Goal: Task Accomplishment & Management: Use online tool/utility

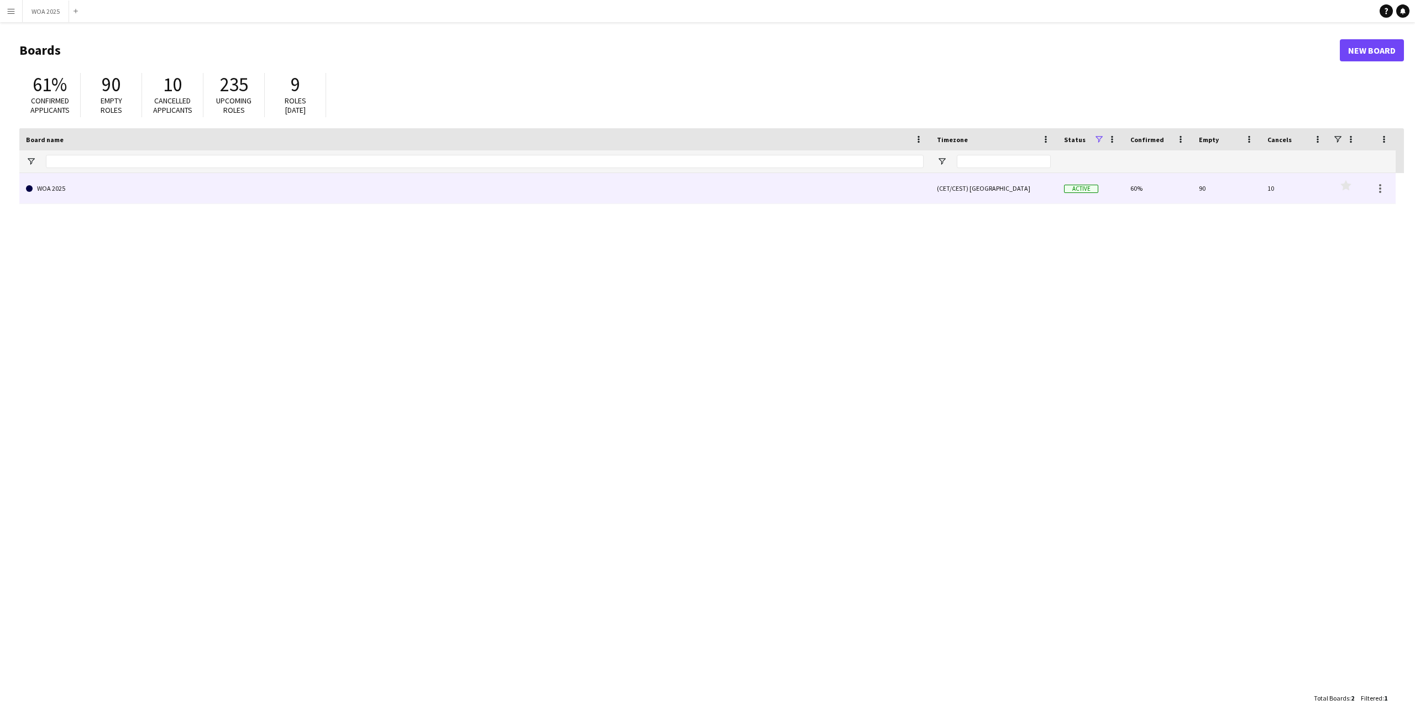
click at [55, 195] on link "WOA 2025" at bounding box center [475, 188] width 898 height 31
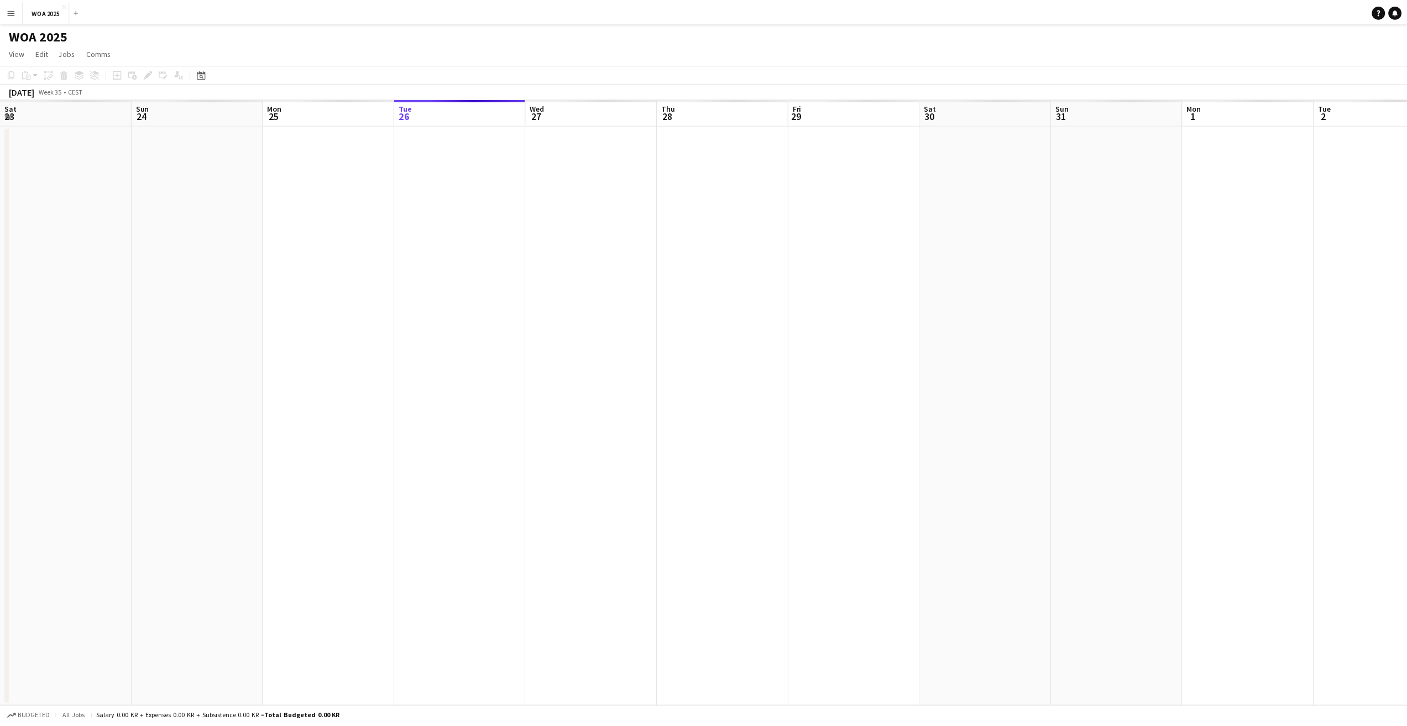
scroll to position [0, 264]
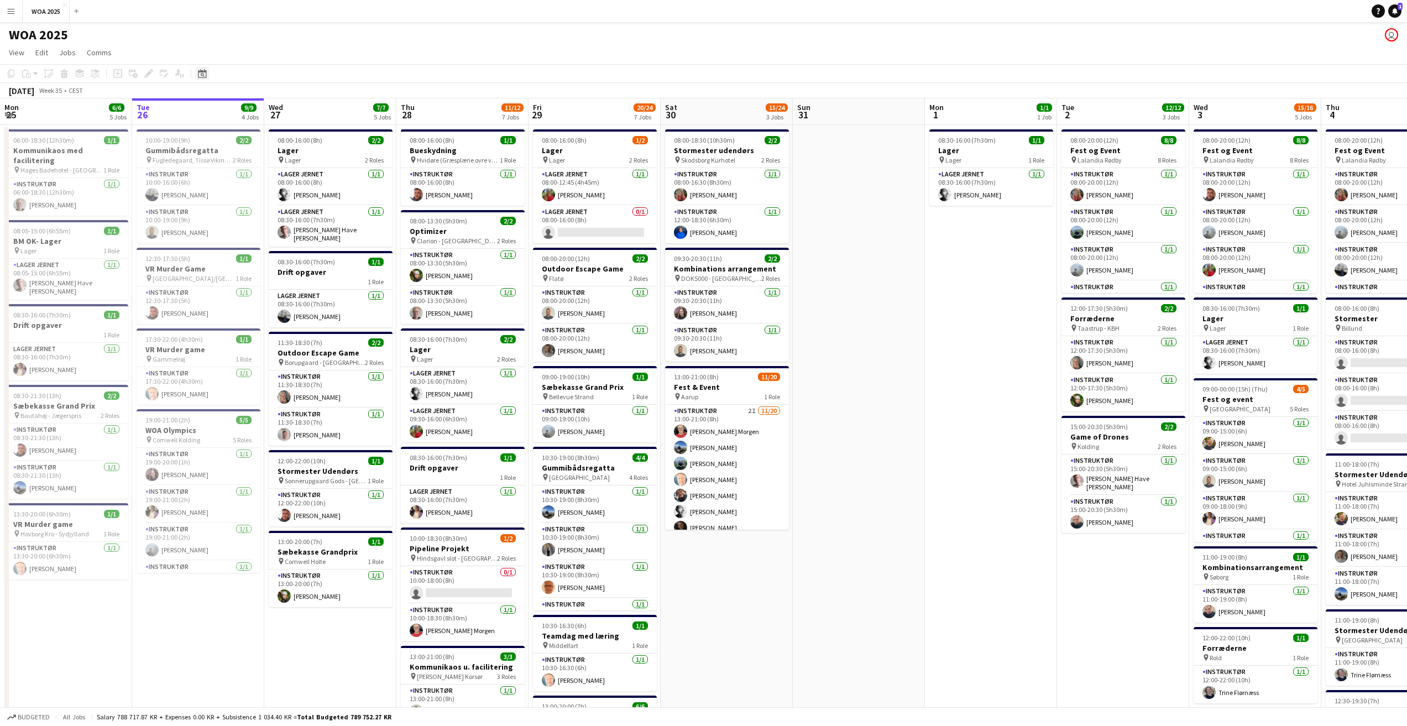
click at [205, 74] on icon "Date picker" at bounding box center [202, 73] width 9 height 9
click at [296, 111] on span "Next month" at bounding box center [292, 112] width 22 height 22
click at [256, 210] on span "26" at bounding box center [262, 211] width 13 height 13
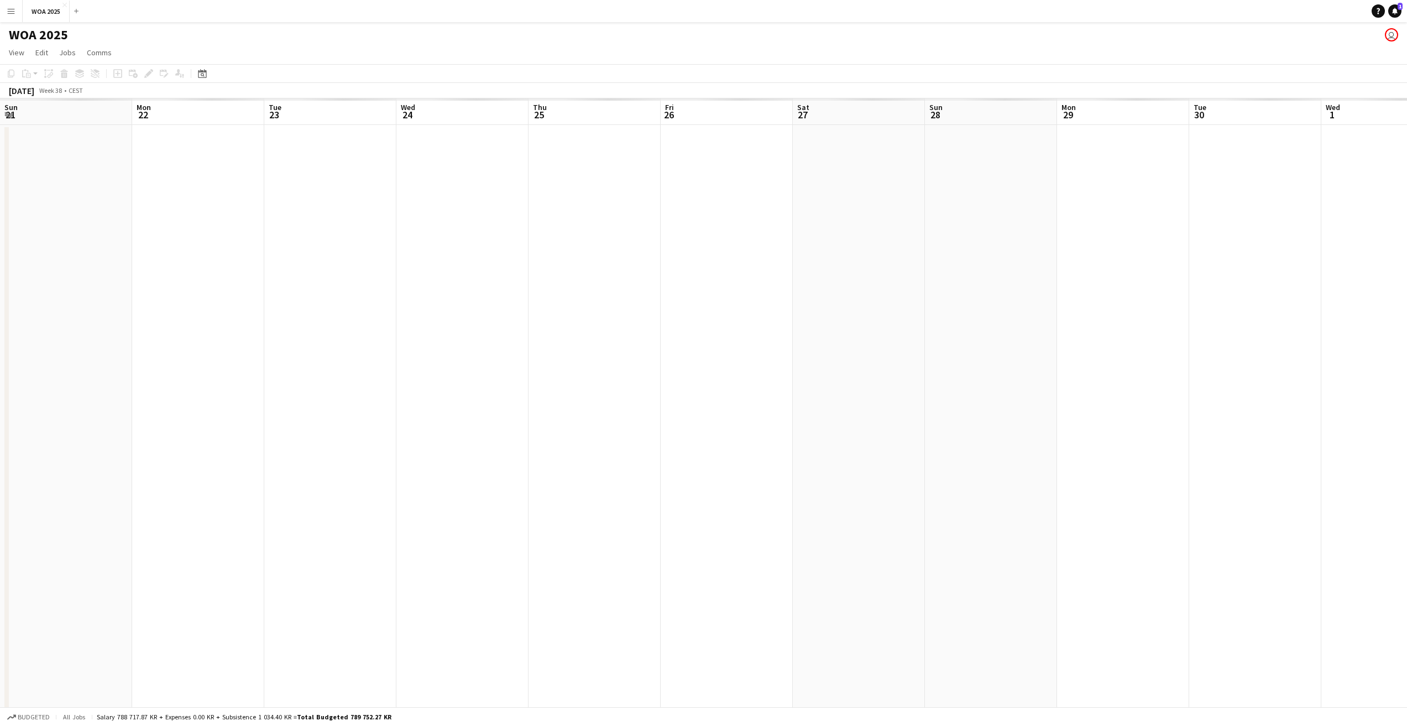
scroll to position [0, 380]
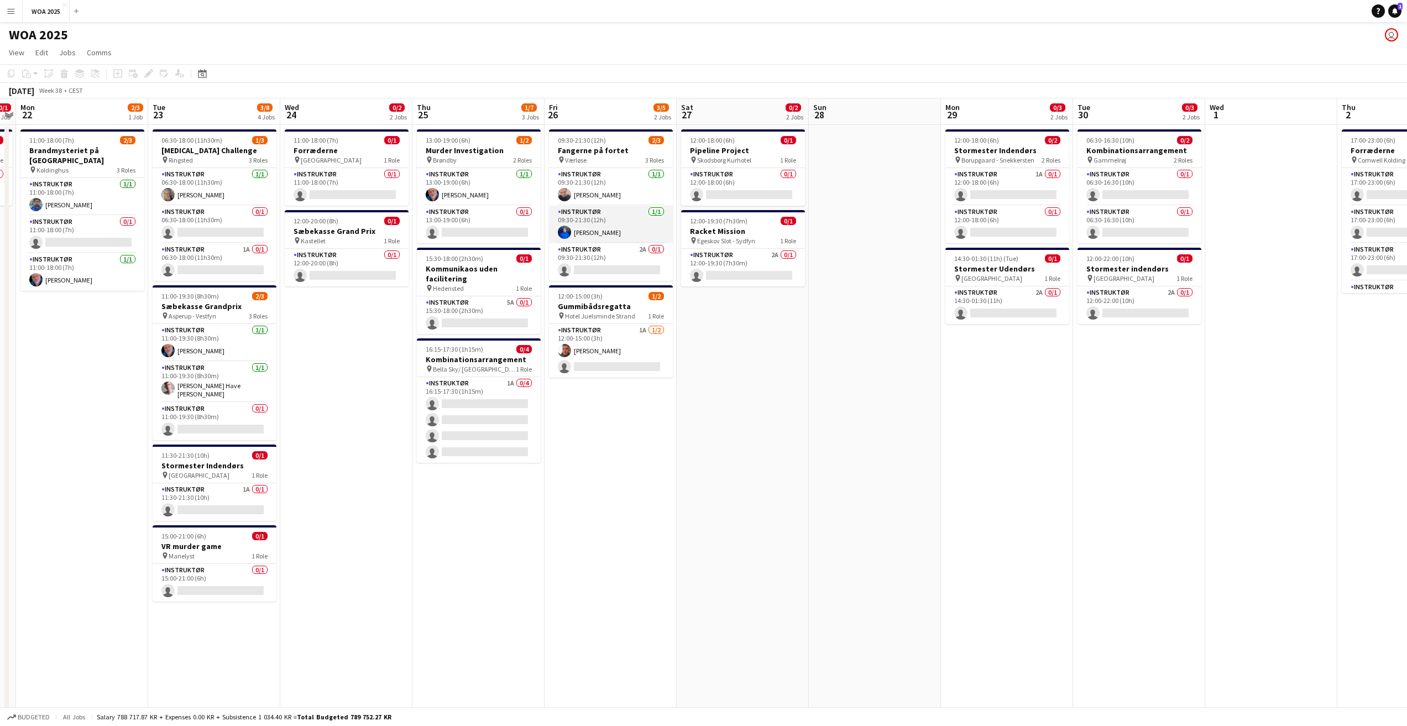
click at [606, 228] on app-card-role "Instruktør [DATE] 09:30-21:30 (12h) [PERSON_NAME]" at bounding box center [611, 225] width 124 height 38
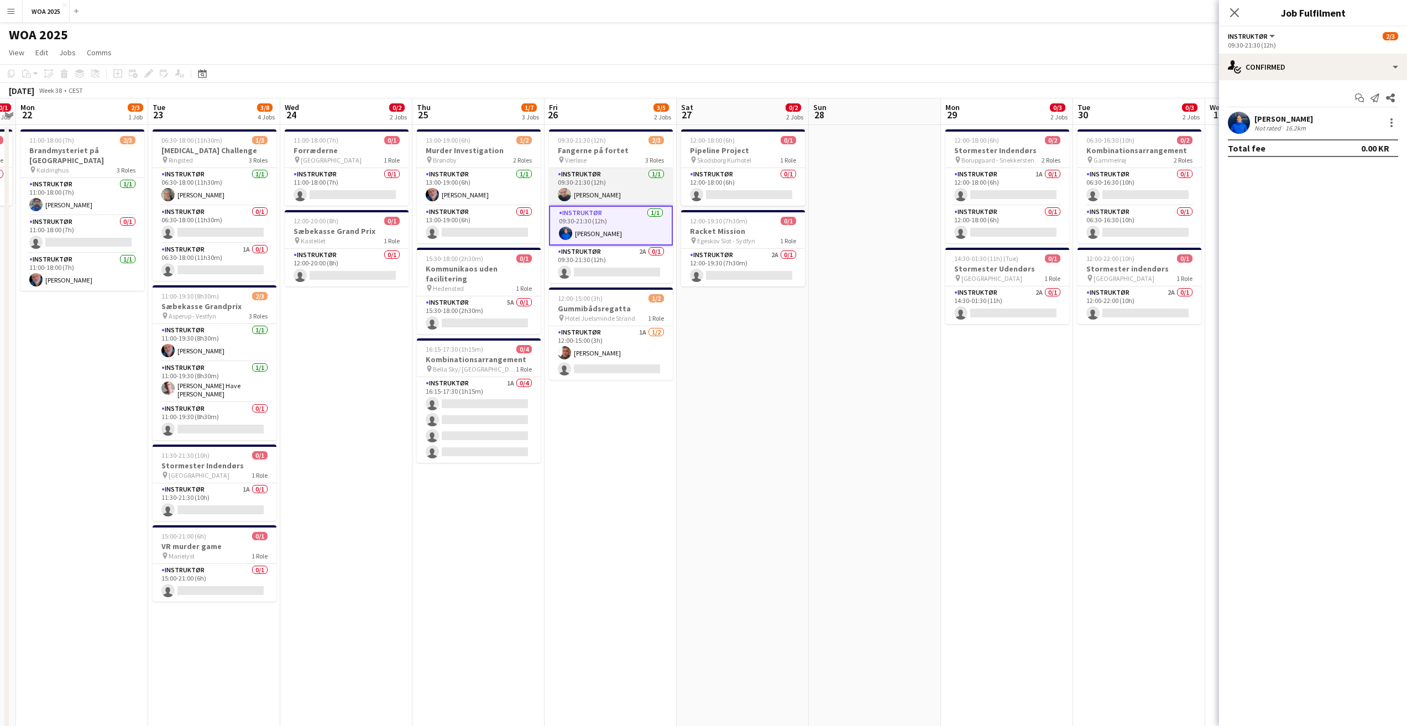
click at [574, 193] on app-card-role "Instruktør [DATE] 09:30-21:30 (12h) [PERSON_NAME]" at bounding box center [611, 187] width 124 height 38
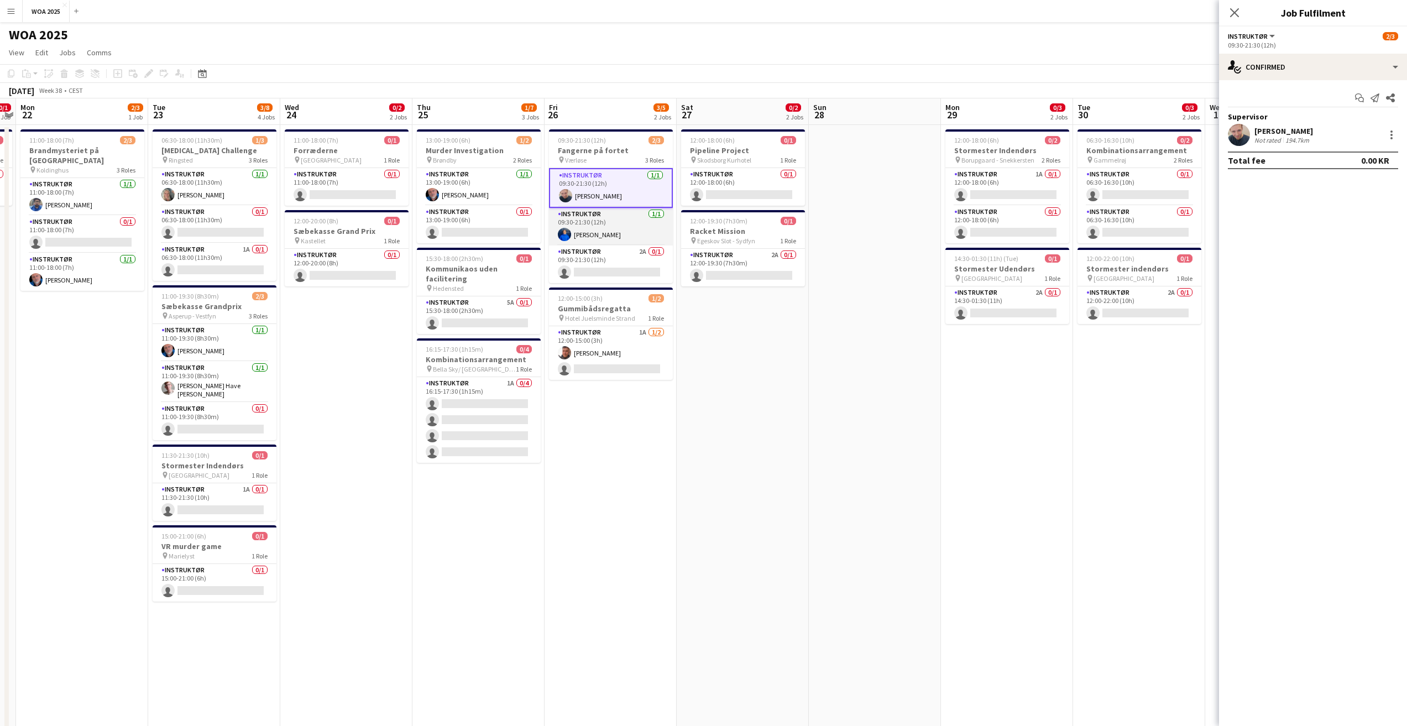
click at [580, 218] on app-card-role "Instruktør [DATE] 09:30-21:30 (12h) [PERSON_NAME]" at bounding box center [611, 227] width 124 height 38
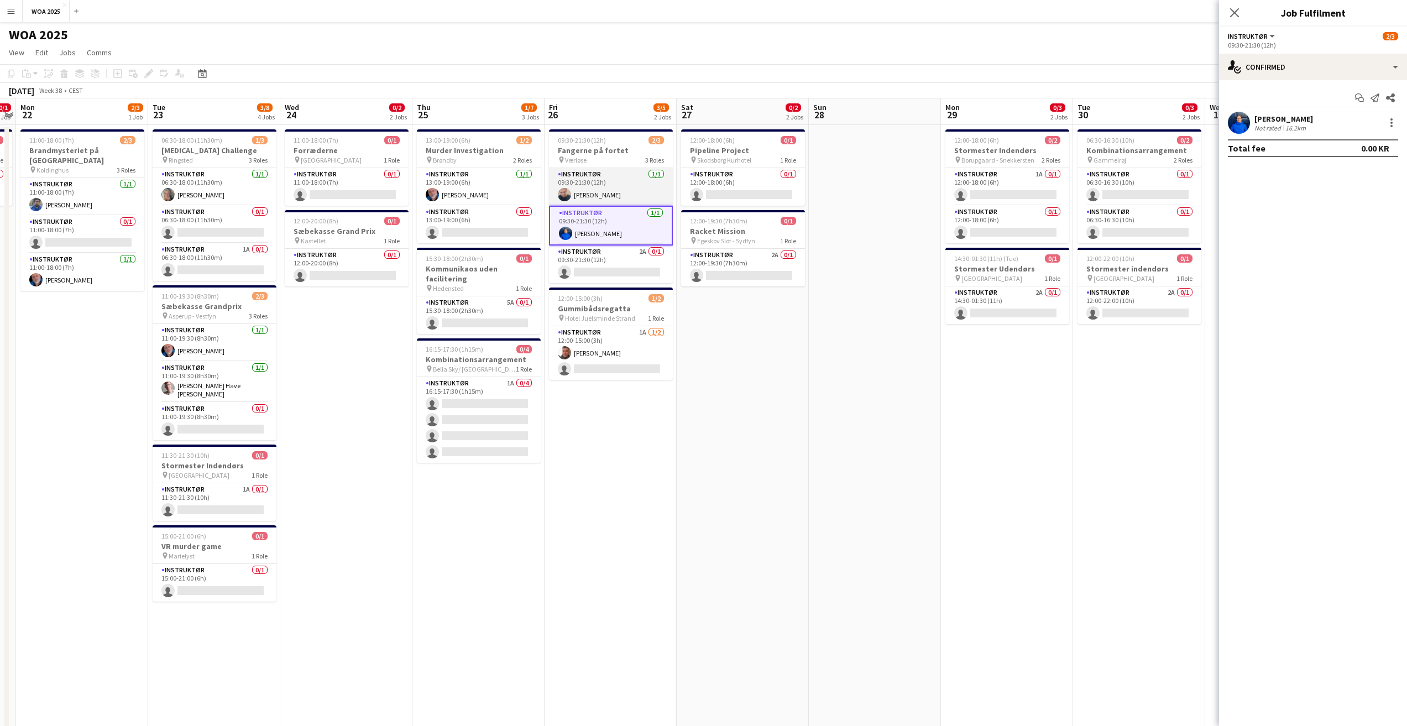
click at [588, 187] on app-card-role "Instruktør [DATE] 09:30-21:30 (12h) [PERSON_NAME]" at bounding box center [611, 187] width 124 height 38
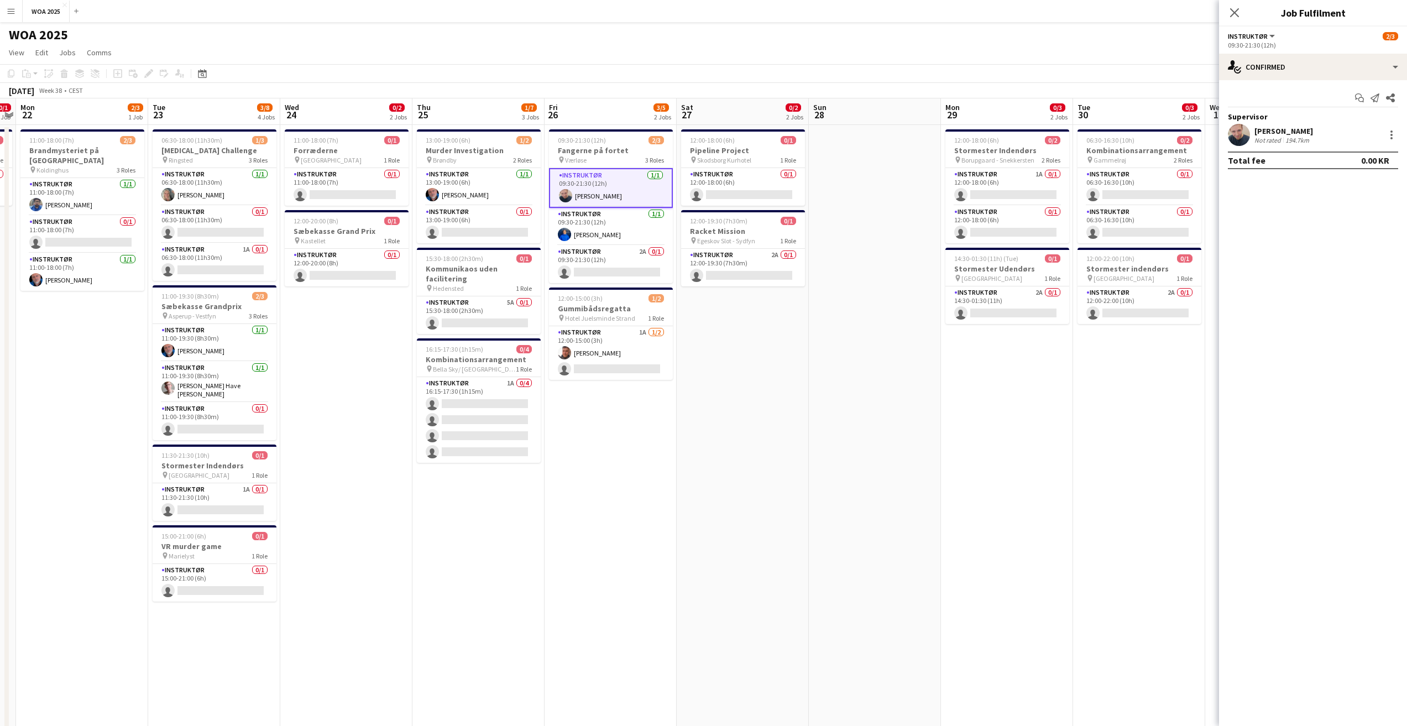
click at [212, 72] on app-toolbar "Copy Paste Paste Ctrl+V Paste with crew Ctrl+Shift+V Paste linked Job [GEOGRAPH…" at bounding box center [703, 73] width 1407 height 19
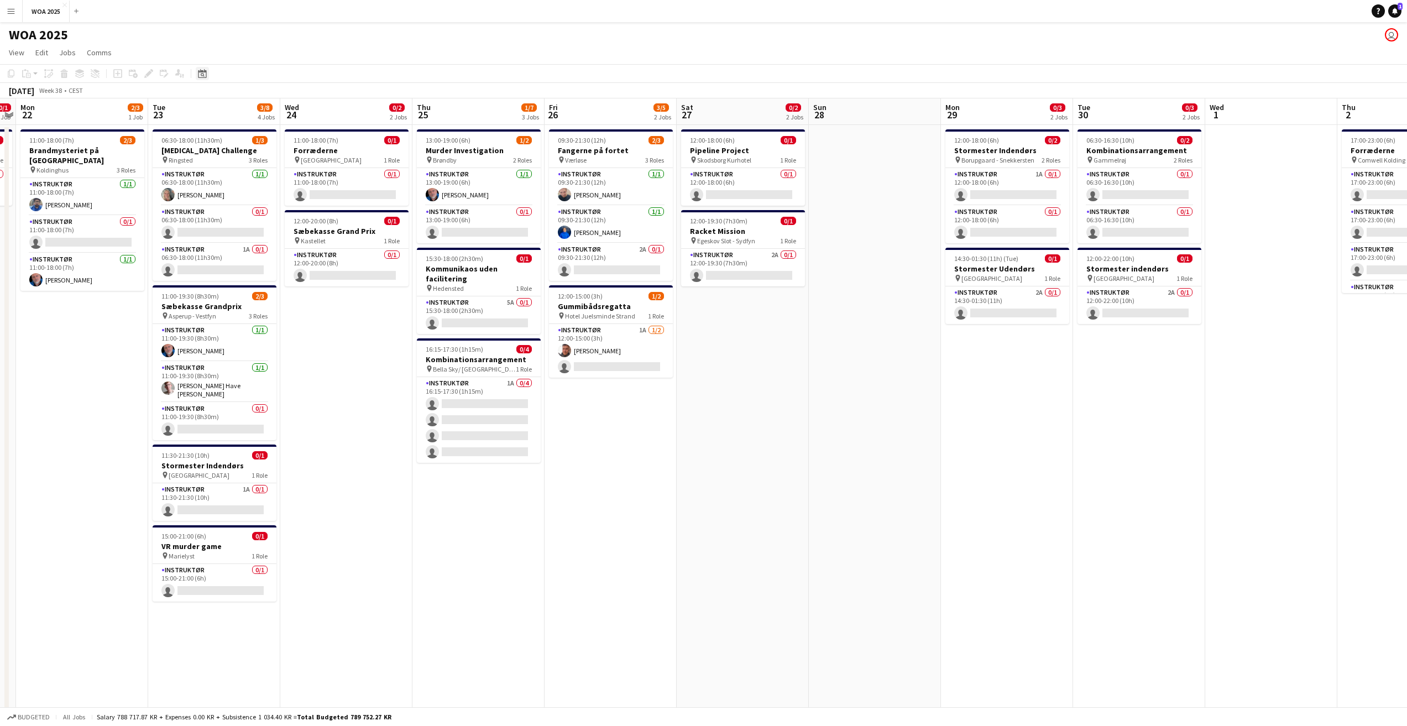
click at [208, 72] on div "Date picker" at bounding box center [202, 73] width 13 height 13
click at [278, 113] on span "Previous month" at bounding box center [270, 112] width 22 height 22
click at [263, 202] on span "22" at bounding box center [262, 199] width 13 height 13
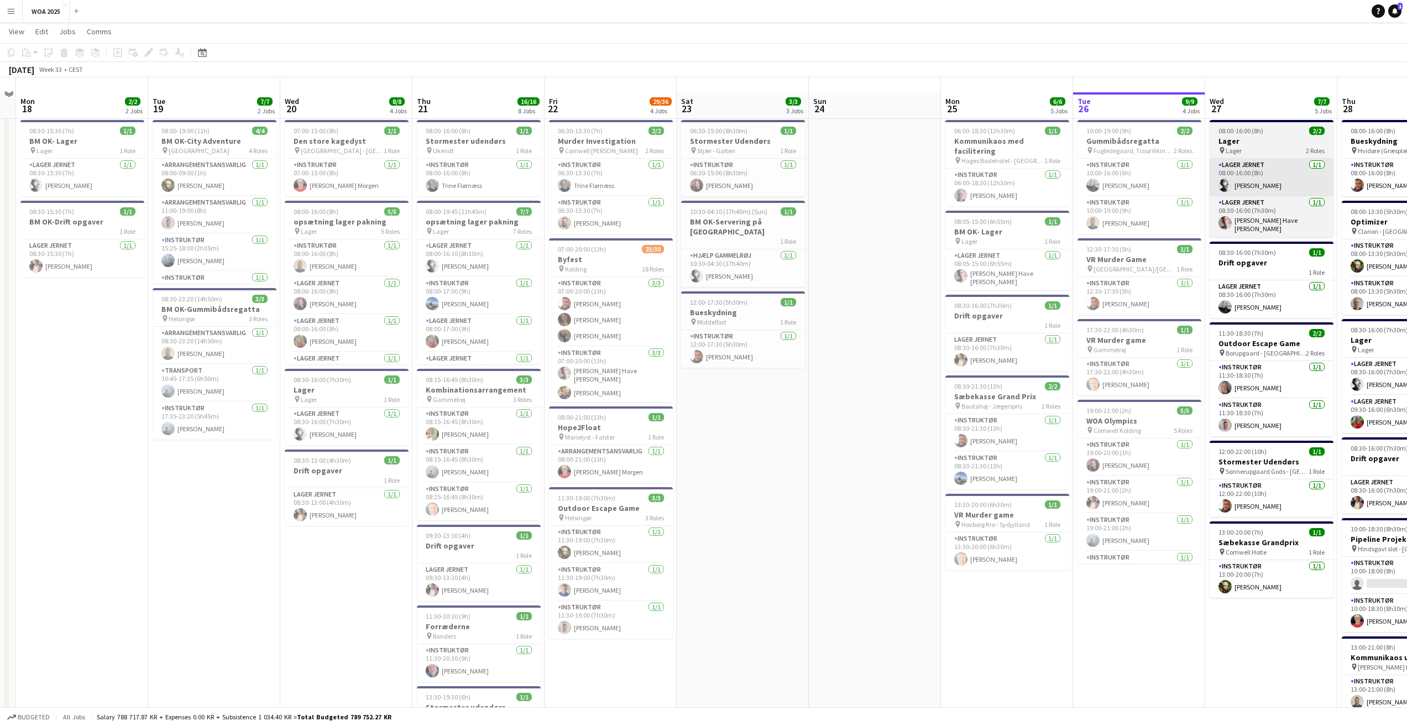
scroll to position [0, 0]
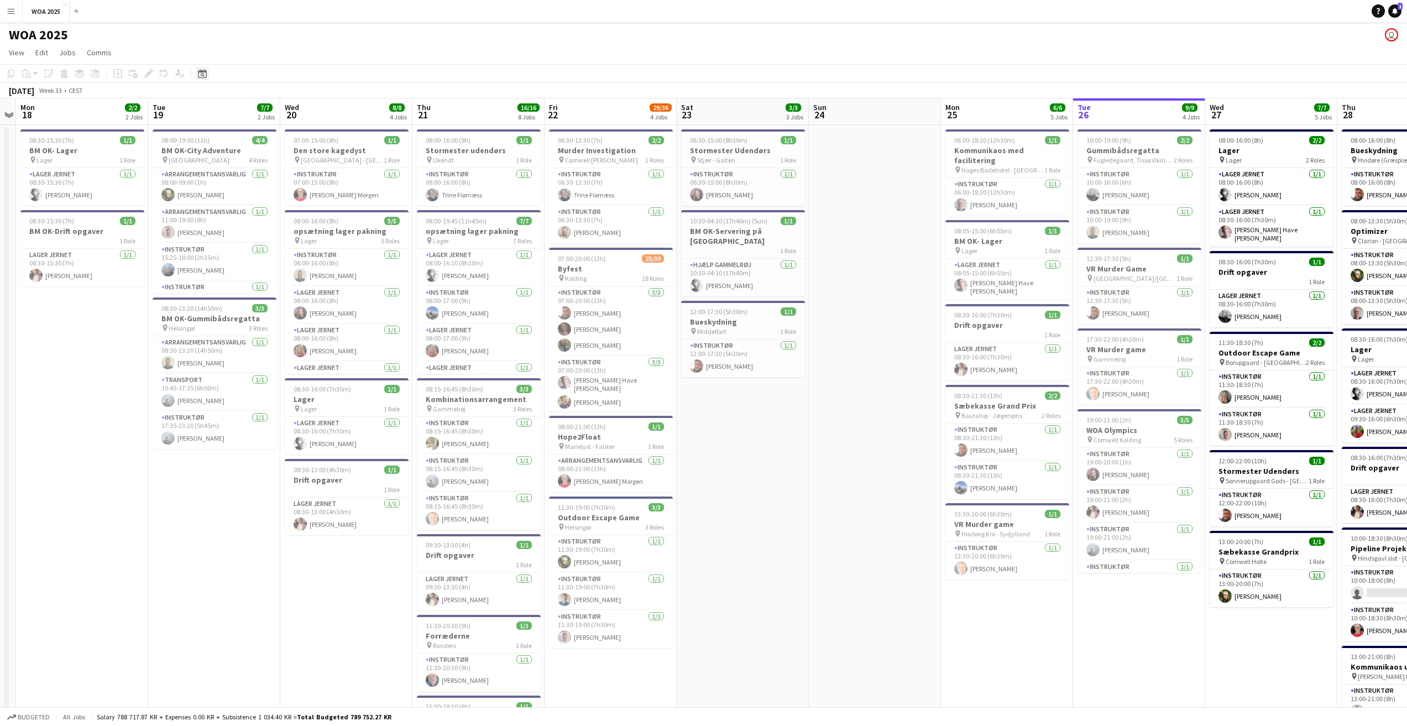
click at [198, 69] on icon "Date picker" at bounding box center [202, 73] width 9 height 9
click at [277, 214] on span "30" at bounding box center [277, 214] width 13 height 13
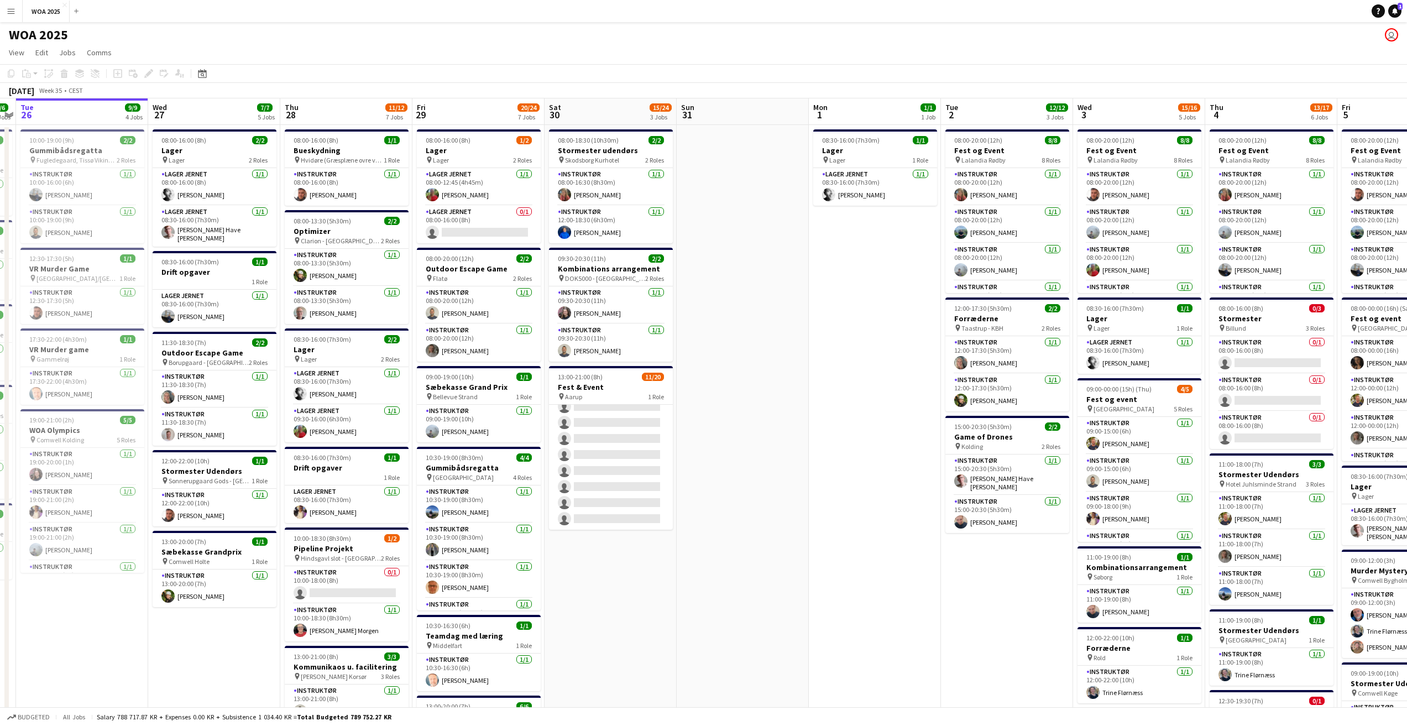
click at [194, 72] on div "Date picker [DATE] [DATE] [DATE] M [DATE] T [DATE] W [DATE] T [DATE] F [DATE] S…" at bounding box center [198, 73] width 25 height 13
click at [200, 72] on icon at bounding box center [202, 73] width 8 height 9
click at [261, 201] on span "22" at bounding box center [262, 199] width 13 height 13
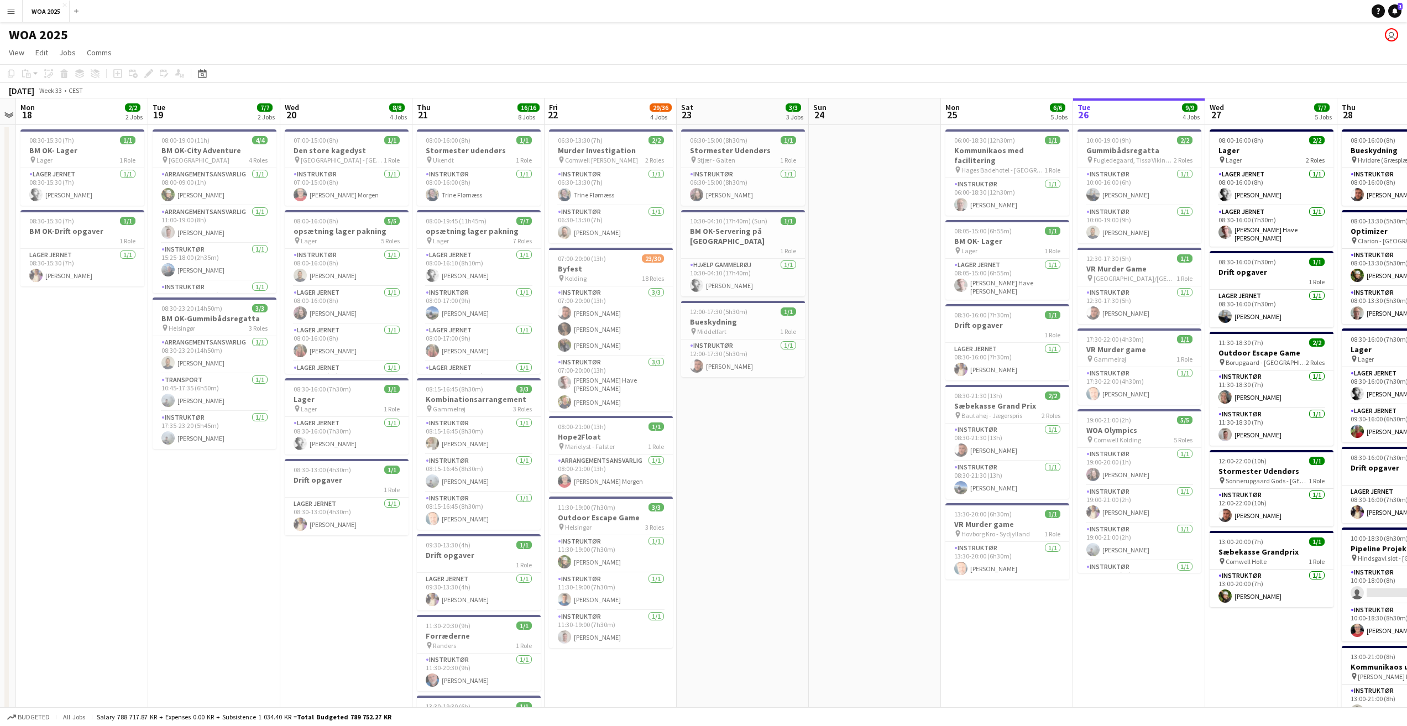
drag, startPoint x: 647, startPoint y: 342, endPoint x: 654, endPoint y: 340, distance: 7.4
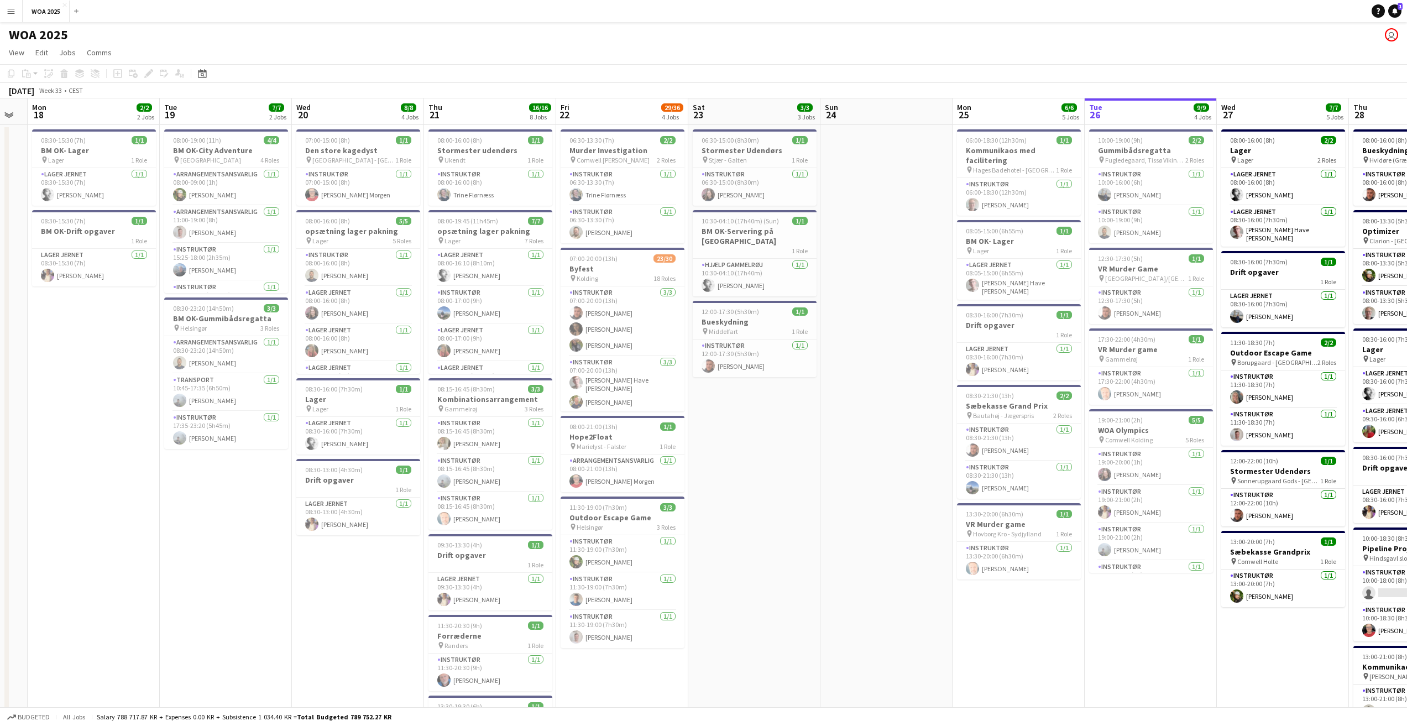
drag, startPoint x: 654, startPoint y: 340, endPoint x: 914, endPoint y: 296, distance: 263.5
click at [914, 296] on app-date-cell at bounding box center [886, 589] width 132 height 928
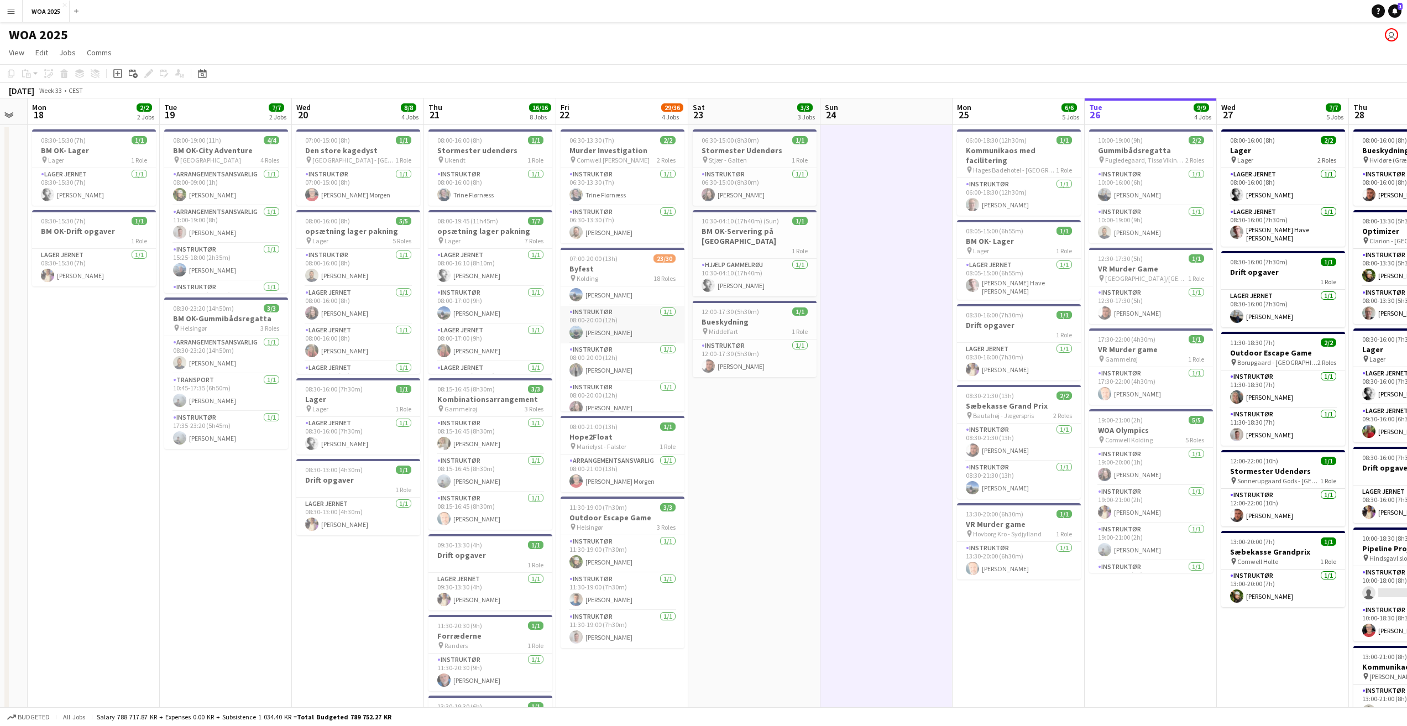
scroll to position [747, 0]
